Goal: Task Accomplishment & Management: Manage account settings

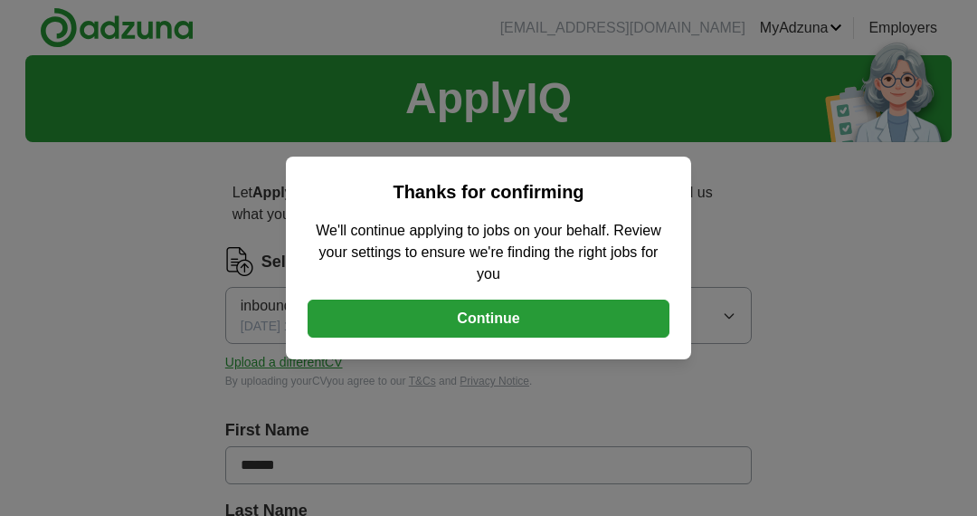
click at [443, 309] on button "Continue" at bounding box center [489, 319] width 362 height 38
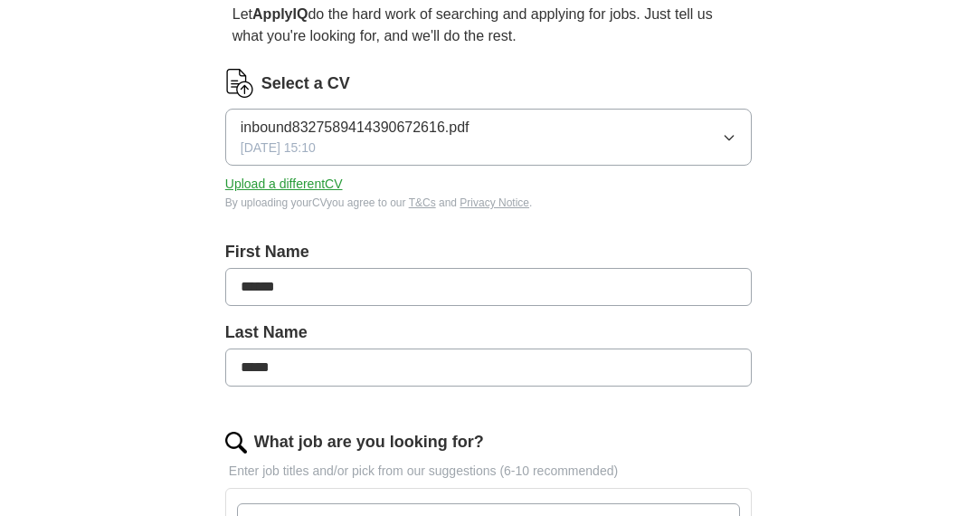
scroll to position [181, 0]
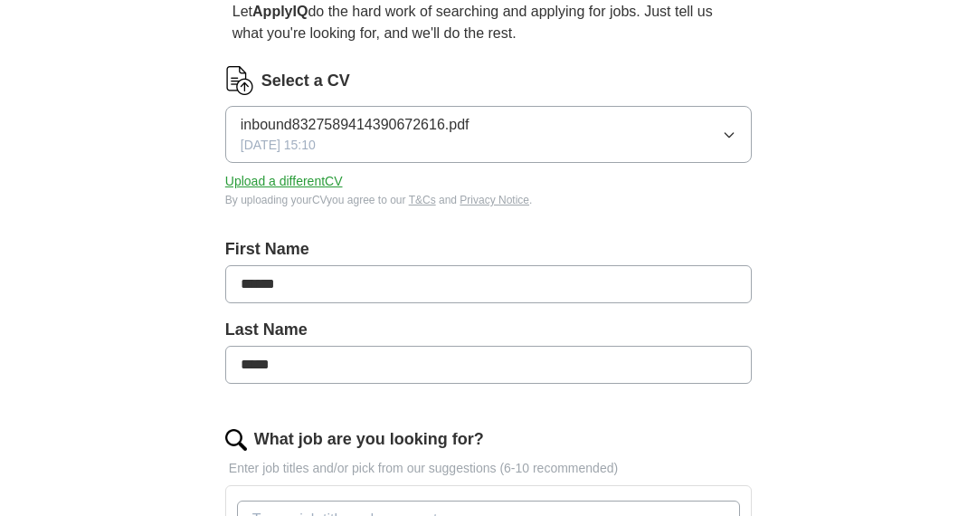
click at [279, 177] on button "Upload a different CV" at bounding box center [284, 181] width 118 height 19
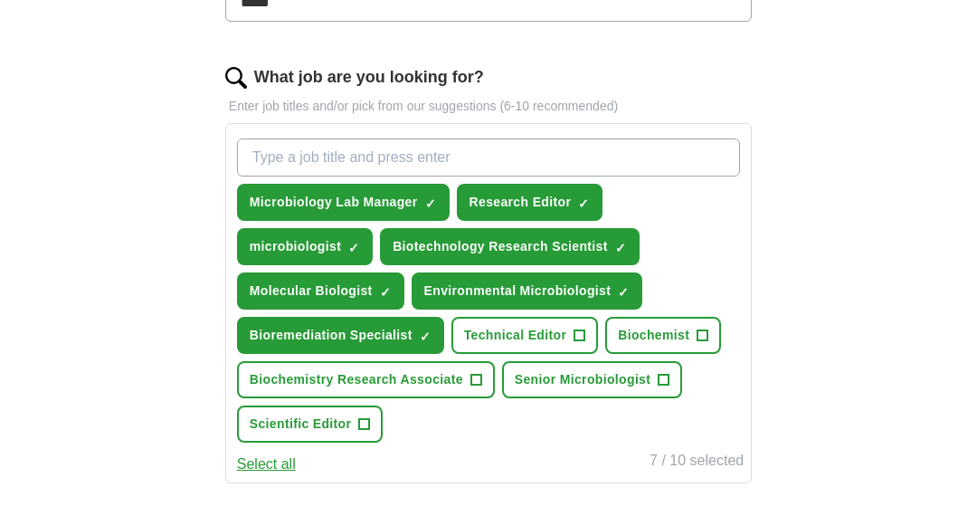
scroll to position [633, 0]
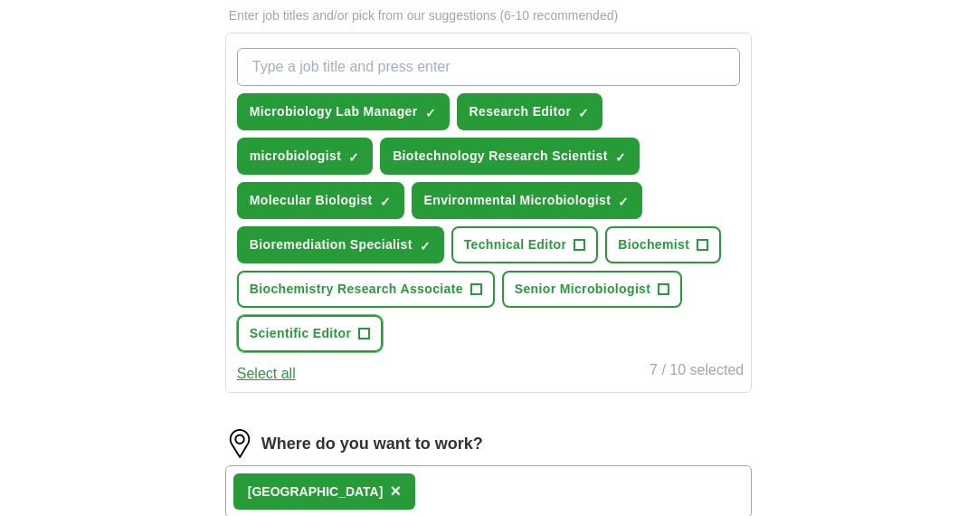
click at [344, 328] on span "Scientific Editor" at bounding box center [301, 333] width 102 height 19
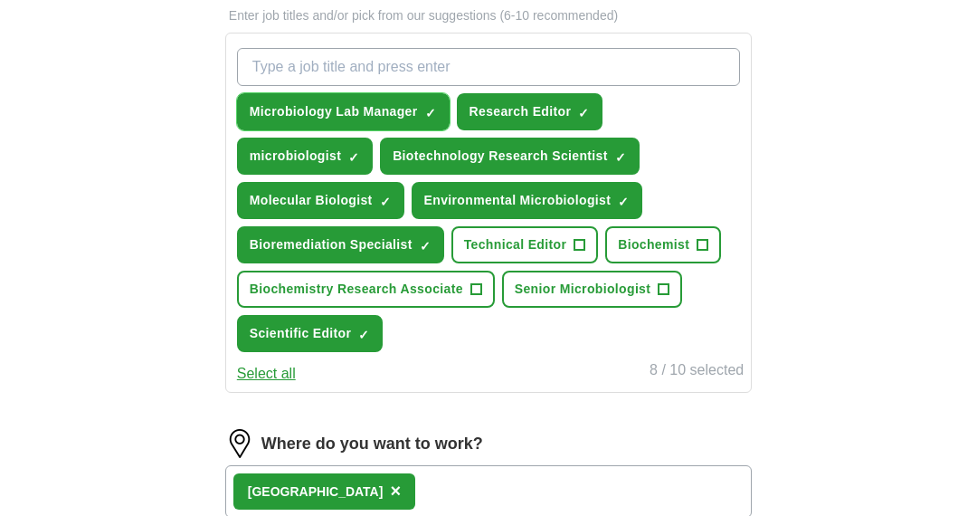
click at [0, 0] on span "×" at bounding box center [0, 0] width 0 height 0
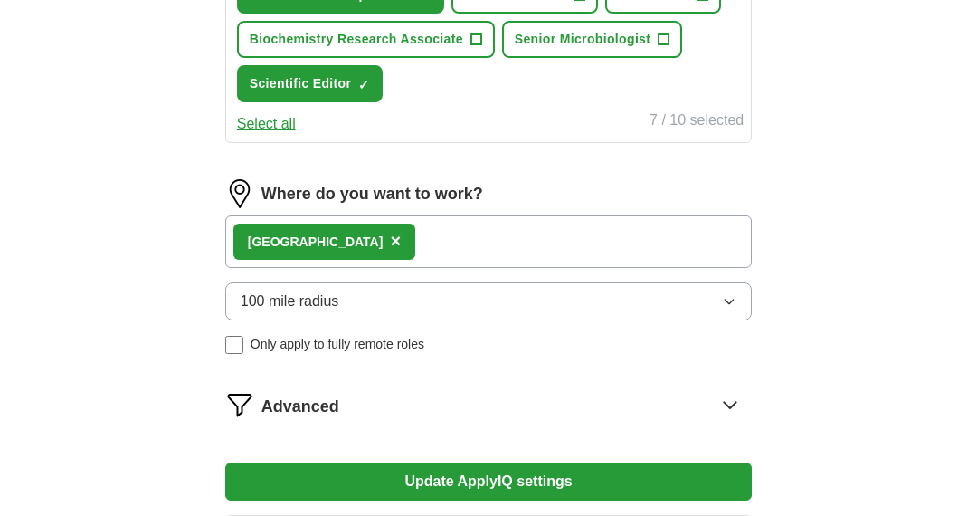
scroll to position [995, 0]
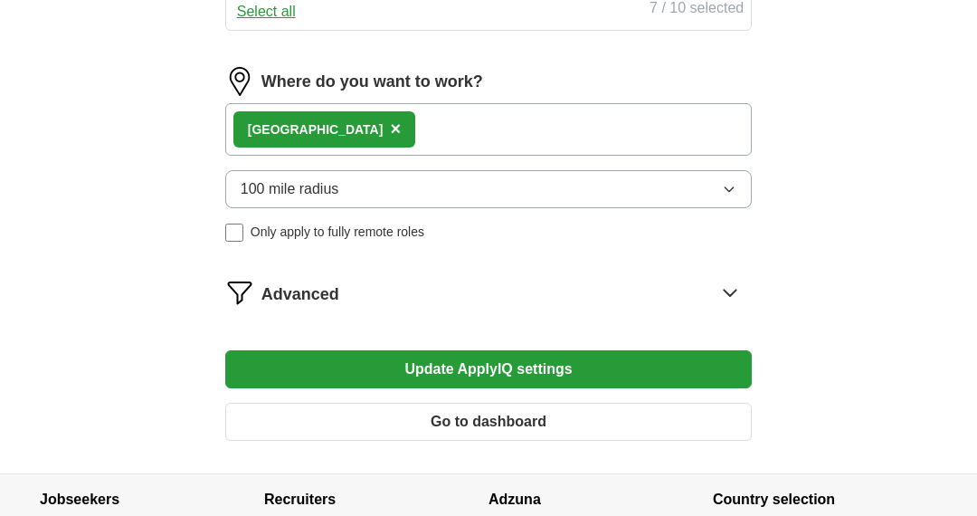
click at [407, 125] on div "[GEOGRAPHIC_DATA] ×" at bounding box center [488, 129] width 527 height 52
click at [468, 192] on button "100 mile radius" at bounding box center [488, 189] width 527 height 38
click at [367, 122] on div "Remote ([GEOGRAPHIC_DATA]) ×" at bounding box center [488, 129] width 527 height 52
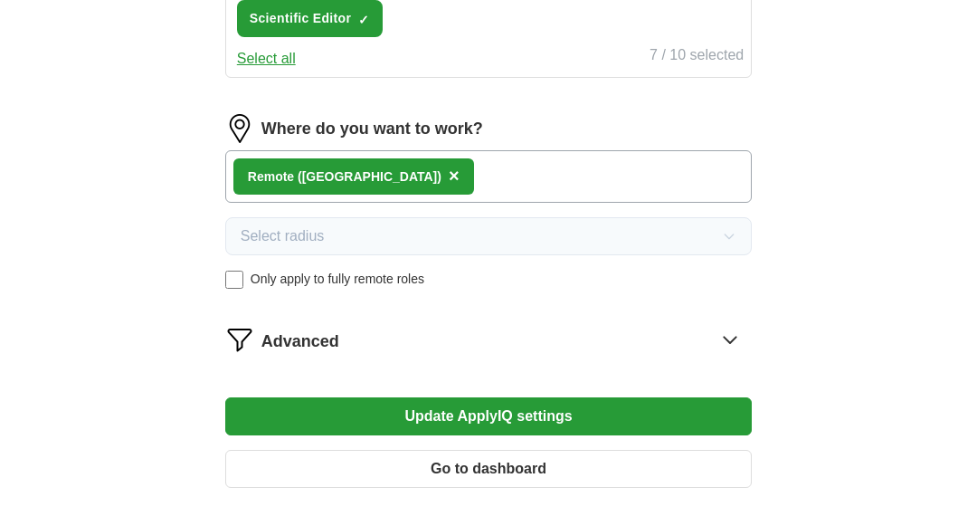
scroll to position [905, 0]
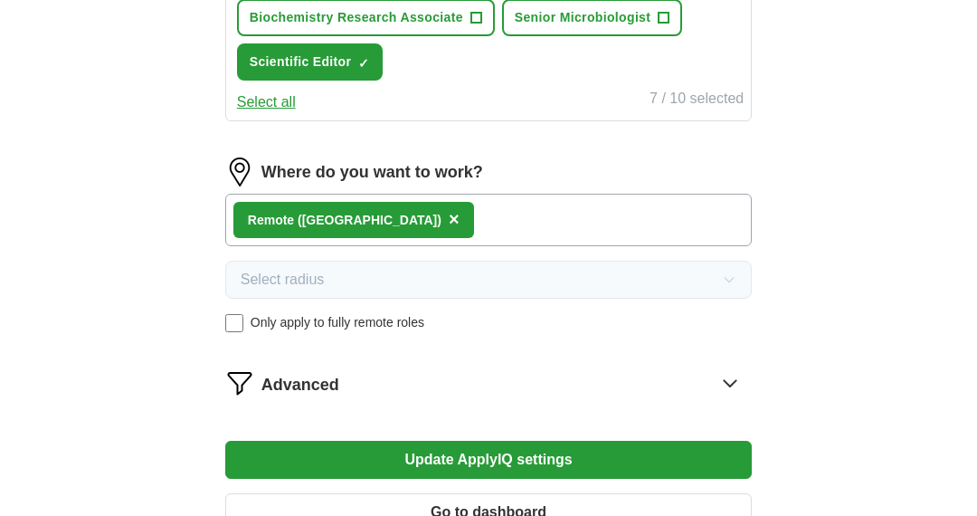
click at [481, 448] on button "Update ApplyIQ settings" at bounding box center [488, 460] width 527 height 38
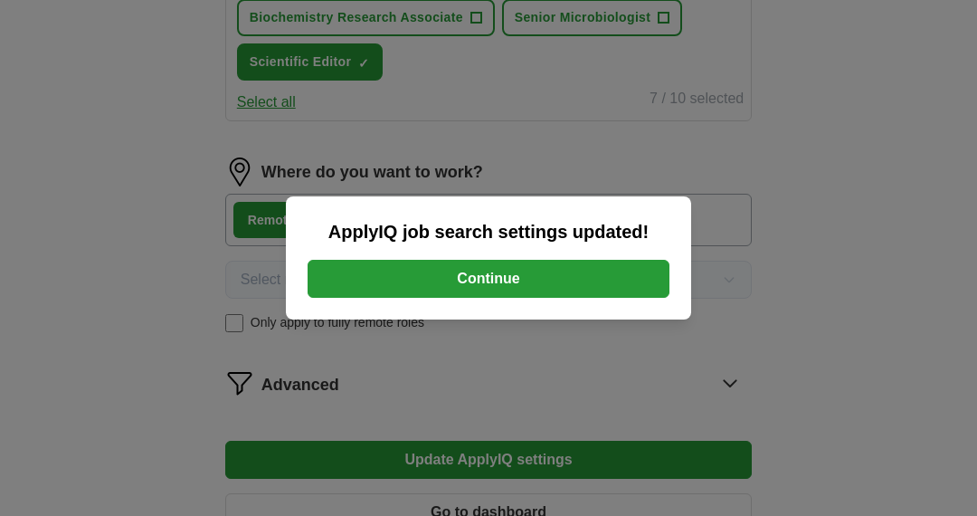
click at [481, 272] on button "Continue" at bounding box center [489, 279] width 362 height 38
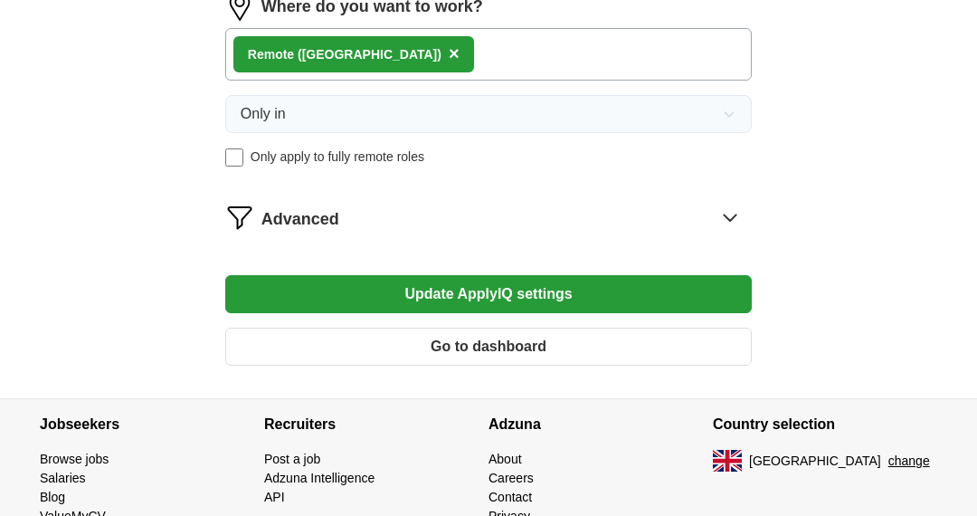
scroll to position [963, 0]
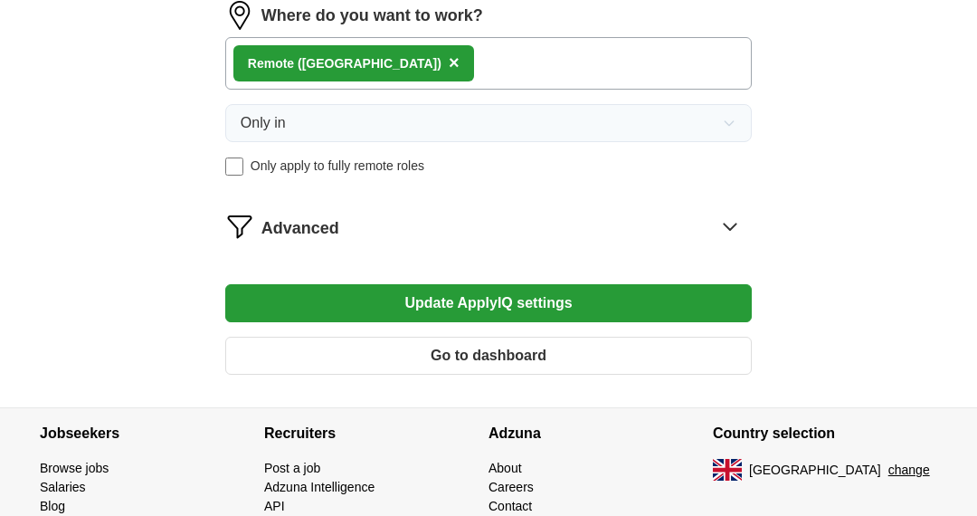
click at [291, 216] on span "Advanced" at bounding box center [301, 228] width 78 height 24
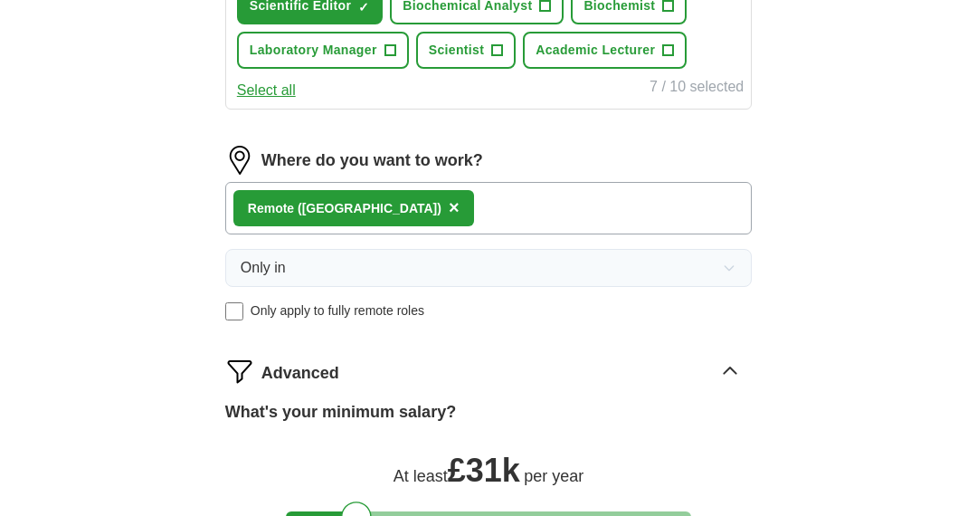
scroll to position [1014, 0]
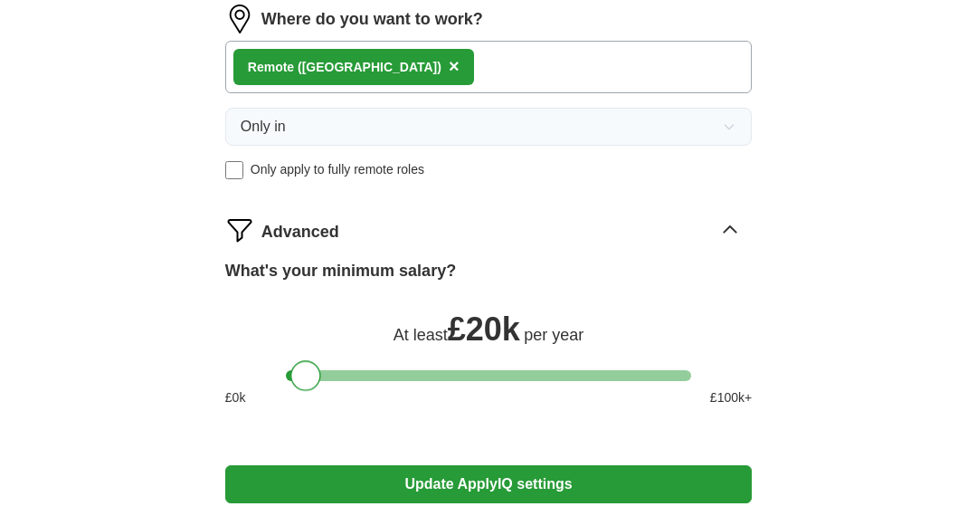
drag, startPoint x: 355, startPoint y: 365, endPoint x: 304, endPoint y: 366, distance: 50.7
click at [304, 366] on div at bounding box center [305, 375] width 31 height 31
drag, startPoint x: 307, startPoint y: 360, endPoint x: 316, endPoint y: 363, distance: 9.4
click at [316, 363] on div at bounding box center [315, 375] width 31 height 31
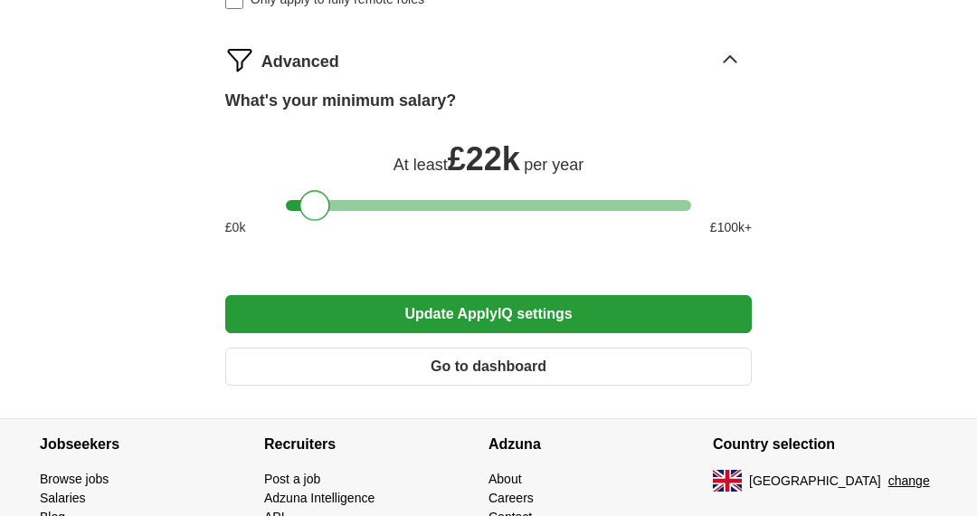
scroll to position [1195, 0]
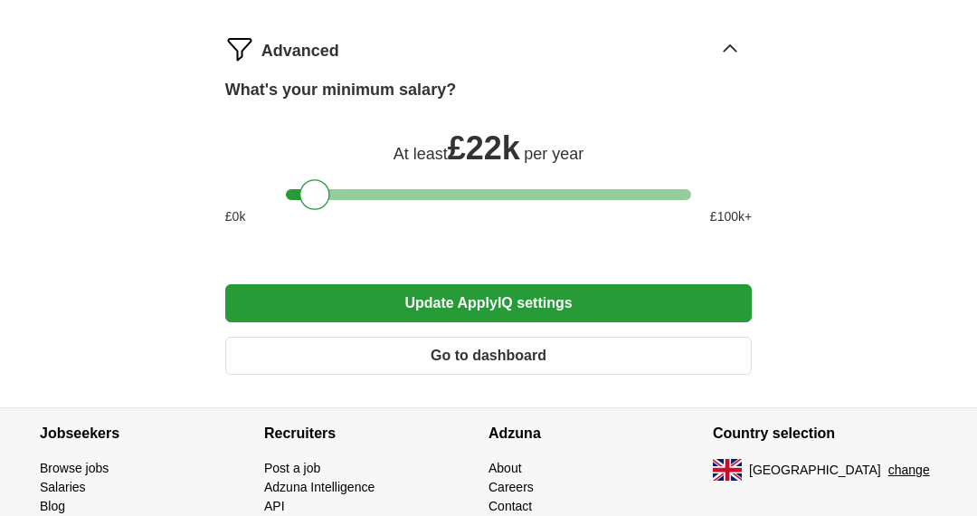
click at [449, 295] on button "Update ApplyIQ settings" at bounding box center [488, 303] width 527 height 38
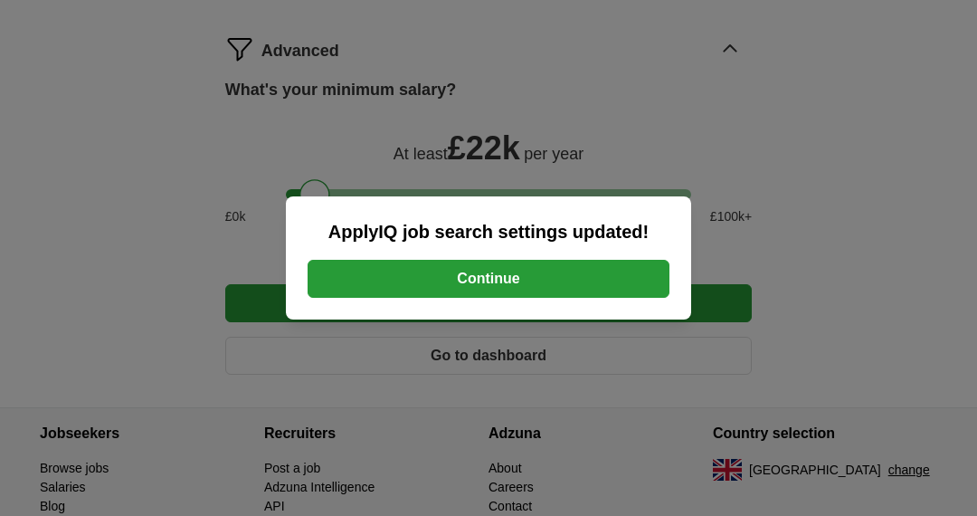
click at [494, 278] on button "Continue" at bounding box center [489, 279] width 362 height 38
